Goal: Transaction & Acquisition: Book appointment/travel/reservation

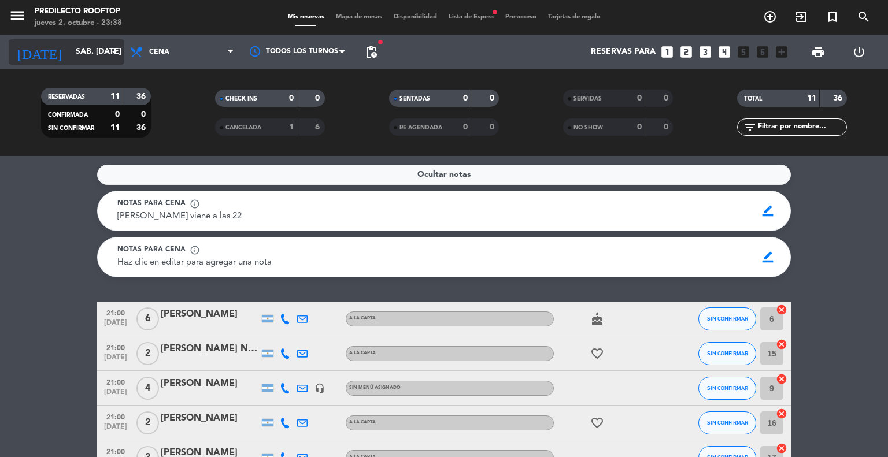
click at [76, 49] on input "sáb. [DATE]" at bounding box center [125, 52] width 110 height 21
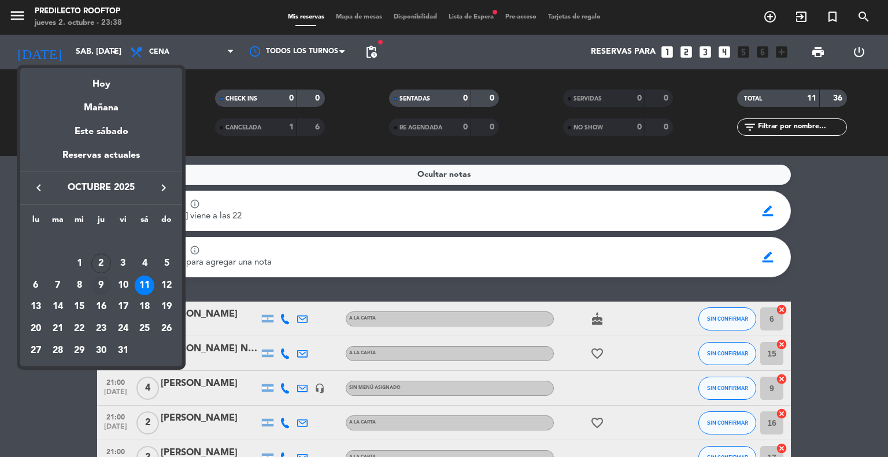
click at [102, 287] on div "9" at bounding box center [101, 286] width 20 height 20
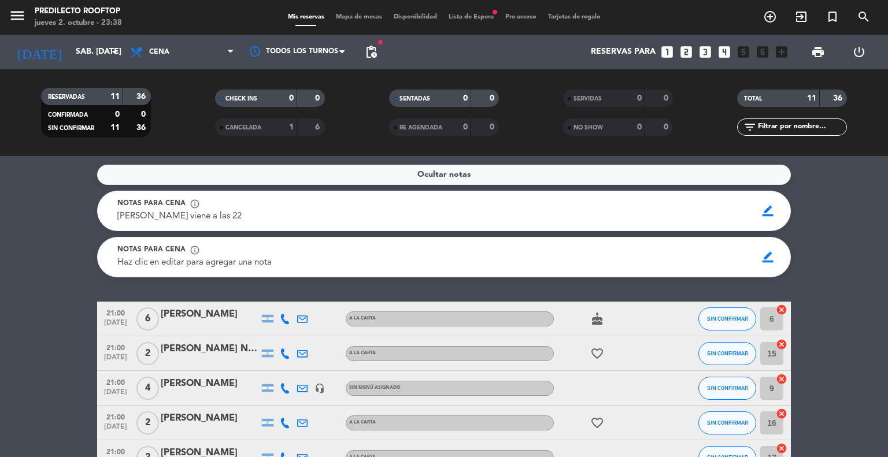
type input "[DEMOGRAPHIC_DATA] [DATE]"
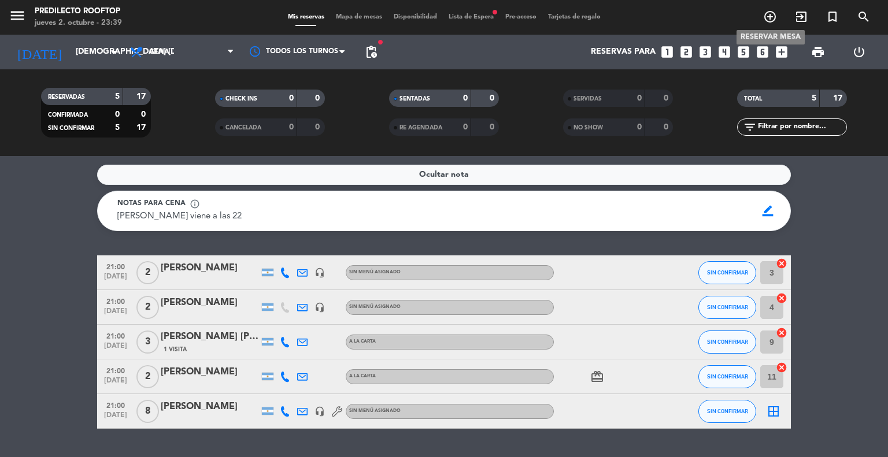
click at [774, 13] on icon "add_circle_outline" at bounding box center [770, 17] width 14 height 14
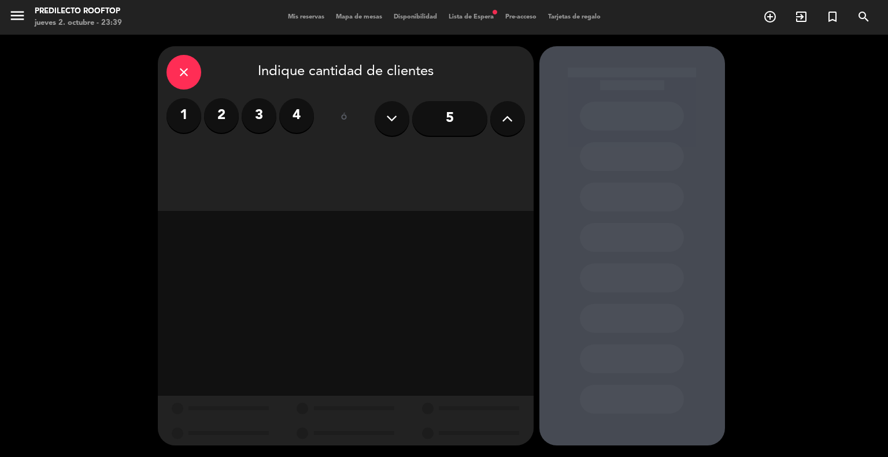
click at [291, 112] on label "4" at bounding box center [296, 115] width 35 height 35
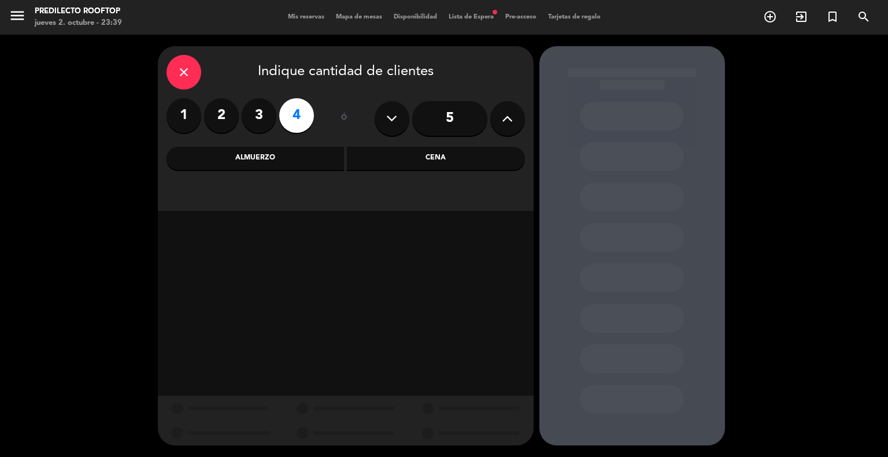
click at [411, 156] on div "Cena" at bounding box center [436, 158] width 178 height 23
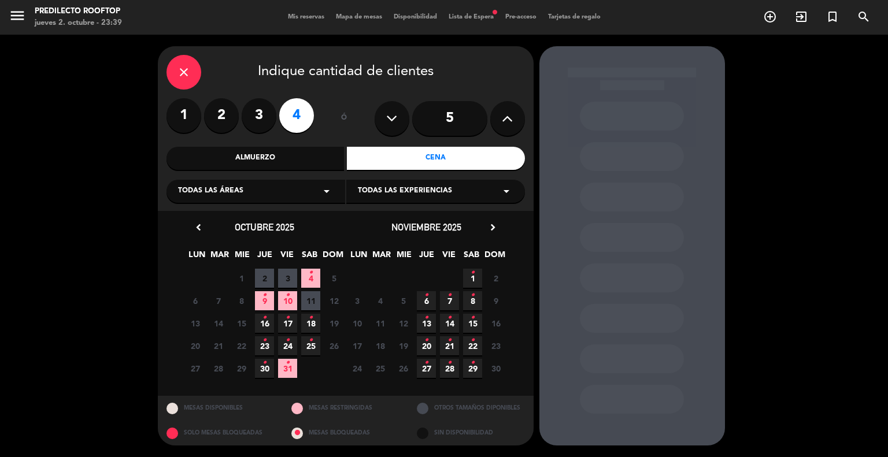
click at [267, 300] on span "9 •" at bounding box center [264, 300] width 19 height 19
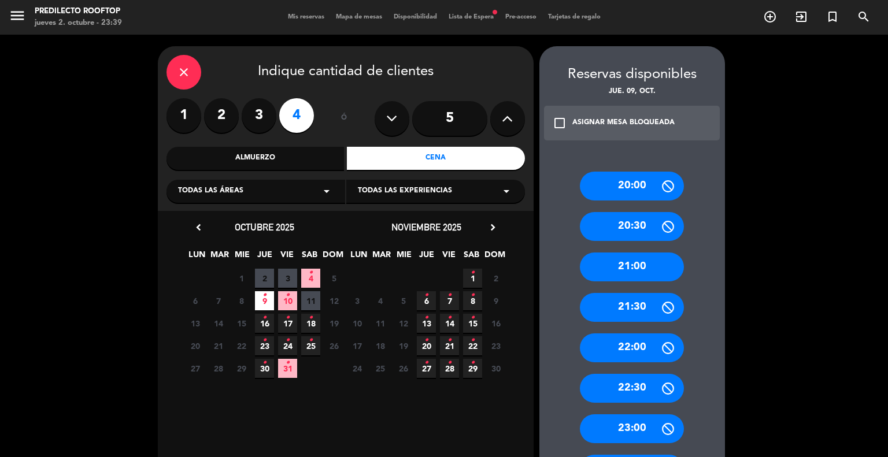
click at [648, 267] on div "21:00" at bounding box center [632, 267] width 104 height 29
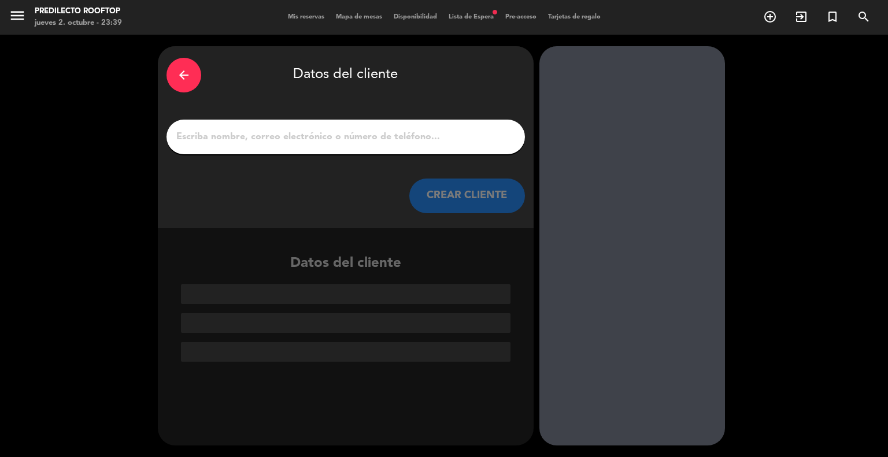
click at [296, 137] on input "1" at bounding box center [345, 137] width 341 height 16
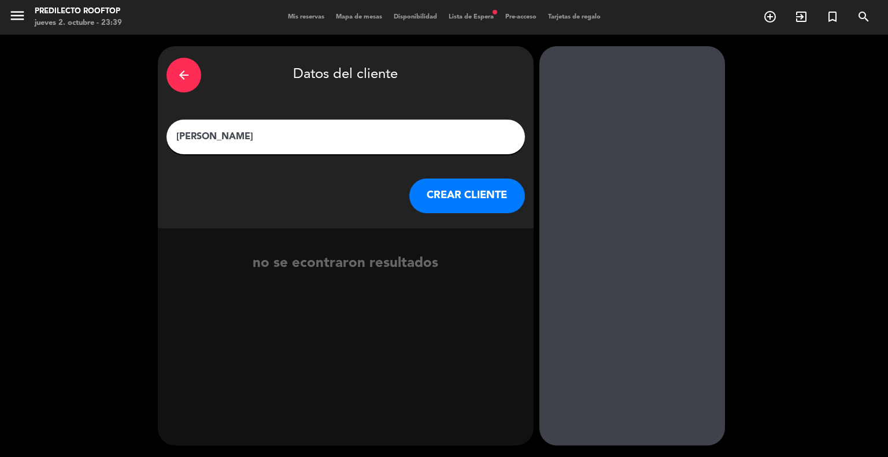
type input "[PERSON_NAME]"
click at [433, 204] on button "CREAR CLIENTE" at bounding box center [467, 196] width 116 height 35
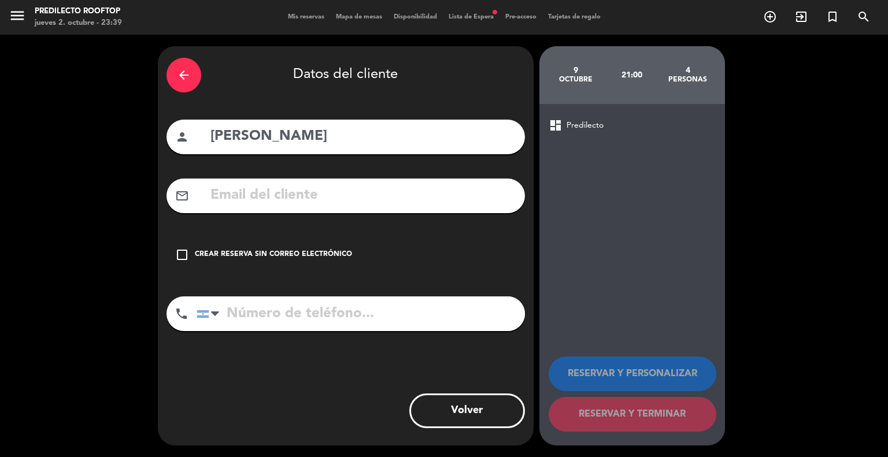
click at [376, 197] on input "text" at bounding box center [362, 196] width 307 height 24
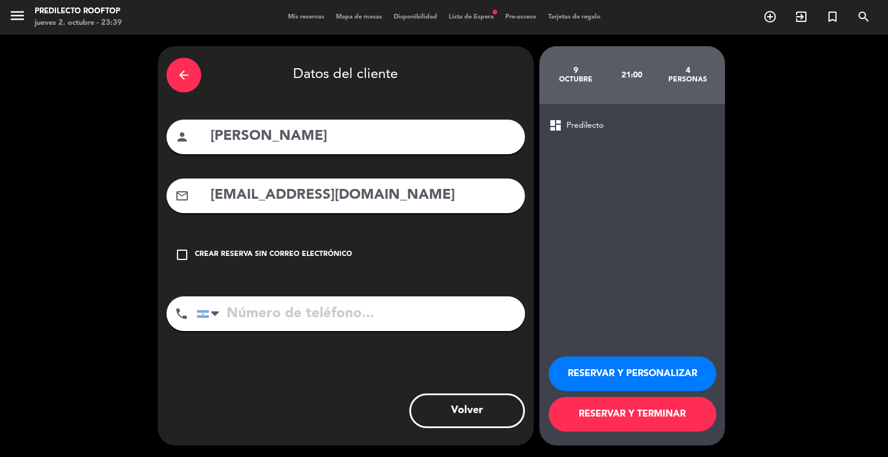
type input "[EMAIL_ADDRESS][DOMAIN_NAME]"
click at [320, 308] on input "tel" at bounding box center [361, 314] width 328 height 35
type input "3794533232"
click at [689, 418] on button "RESERVAR Y TERMINAR" at bounding box center [633, 414] width 168 height 35
